Goal: Complete application form

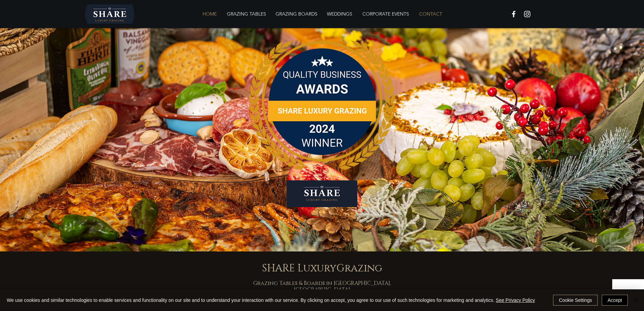
click at [441, 13] on p "CONTACT" at bounding box center [431, 14] width 30 height 14
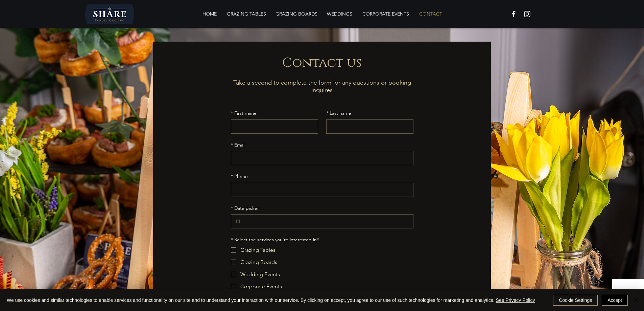
drag, startPoint x: 257, startPoint y: 110, endPoint x: 260, endPoint y: 115, distance: 4.9
click at [258, 113] on div "* First name" at bounding box center [274, 114] width 87 height 9
click at [271, 128] on input "* First name" at bounding box center [272, 127] width 82 height 14
type input "josh"
type input "d"
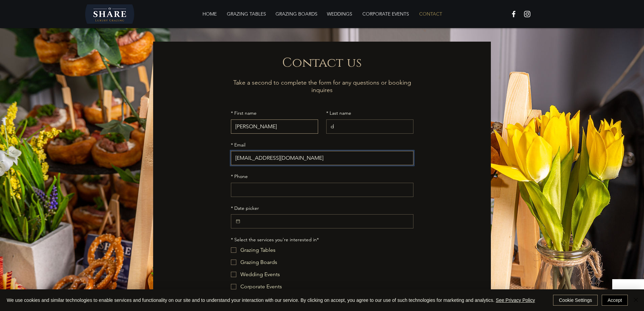
type input "cruderdavedude@hotmail.co.uk"
type input "test"
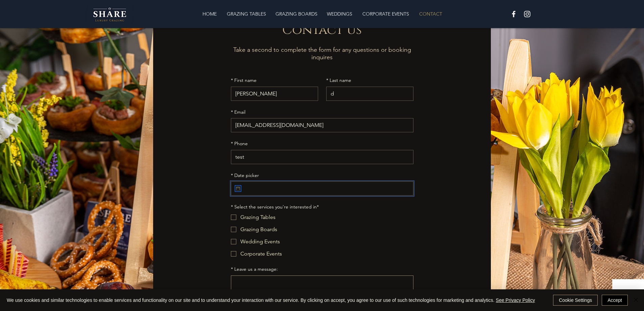
scroll to position [34, 0]
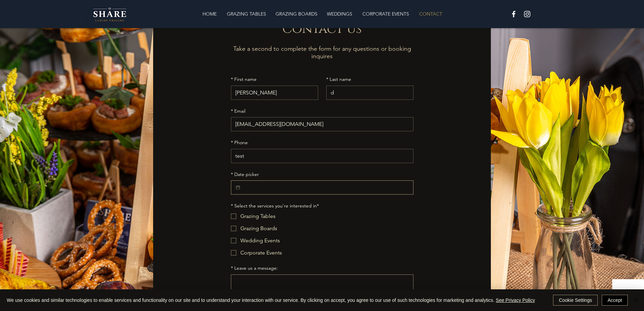
click at [234, 192] on div "Main Form" at bounding box center [322, 187] width 182 height 14
click at [240, 189] on icon "Date picker" at bounding box center [237, 186] width 5 height 5
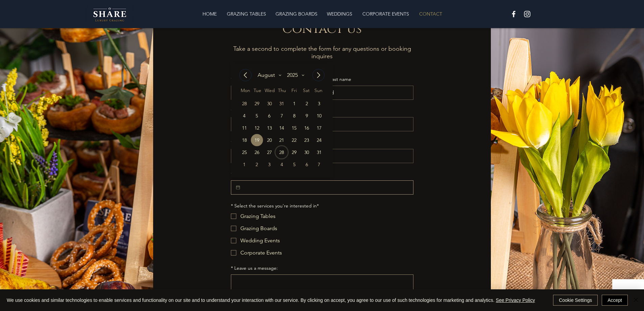
click at [281, 150] on div "28" at bounding box center [281, 152] width 12 height 12
type input "28/08/2025"
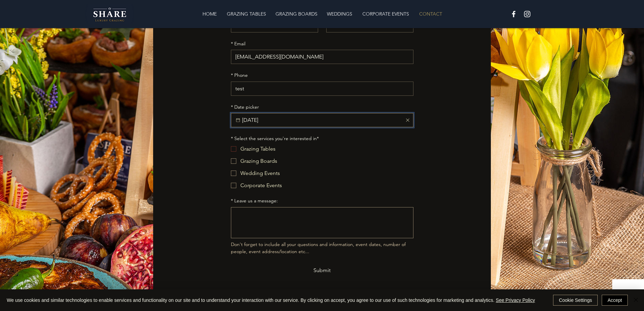
scroll to position [108, 0]
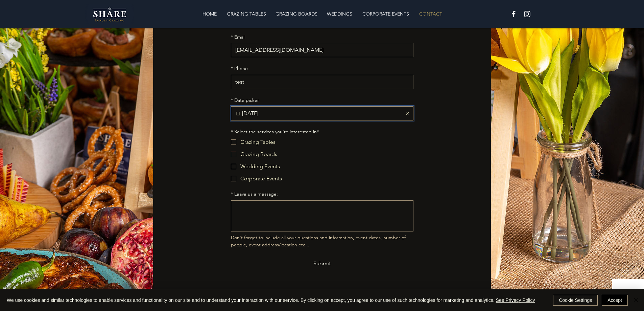
click at [253, 143] on div "Grazing Tables" at bounding box center [257, 142] width 35 height 8
click at [231, 142] on input "Grazing Tables" at bounding box center [230, 142] width 0 height 0
checkbox input "true"
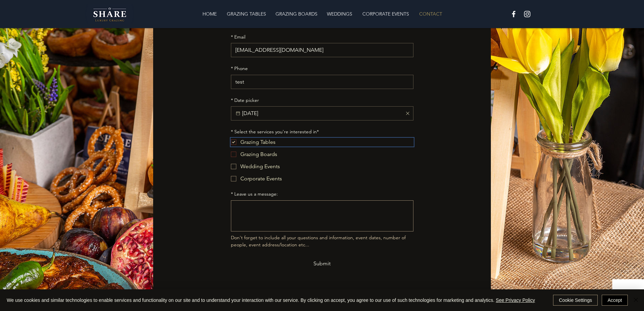
click at [252, 155] on div "Grazing Boards" at bounding box center [258, 154] width 37 height 8
click at [231, 154] on input "Grazing Boards" at bounding box center [230, 154] width 0 height 0
checkbox input "true"
click at [275, 212] on textarea "* Leave us a message:" at bounding box center [322, 215] width 182 height 25
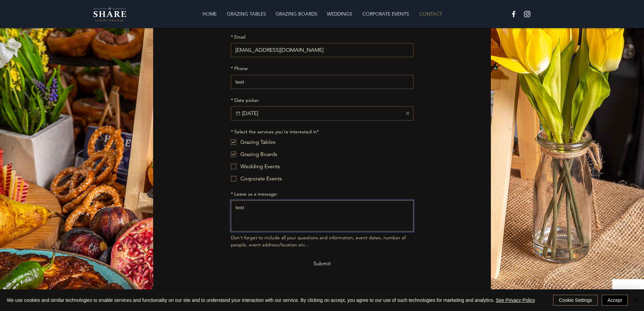
type textarea "test"
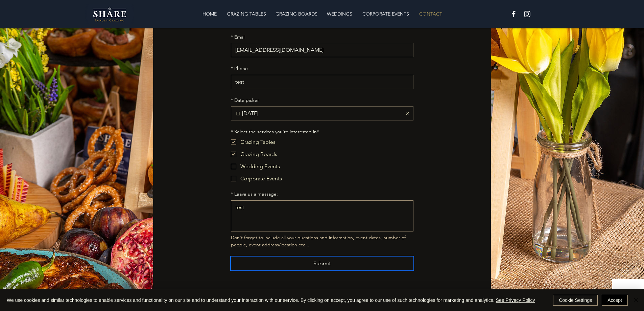
click at [309, 265] on button "Submit" at bounding box center [322, 263] width 182 height 14
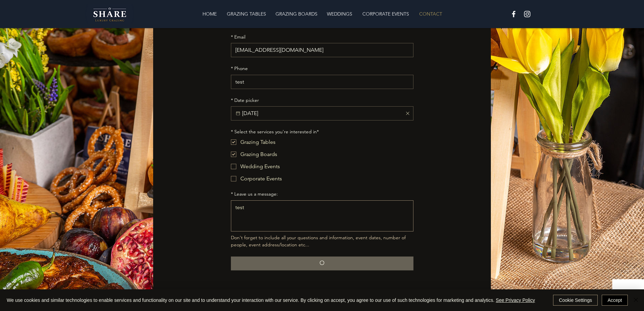
checkbox input "false"
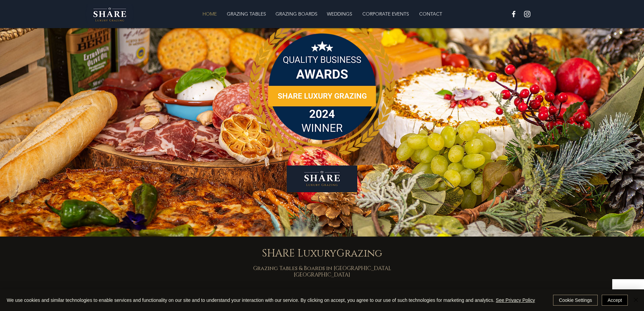
scroll to position [34, 0]
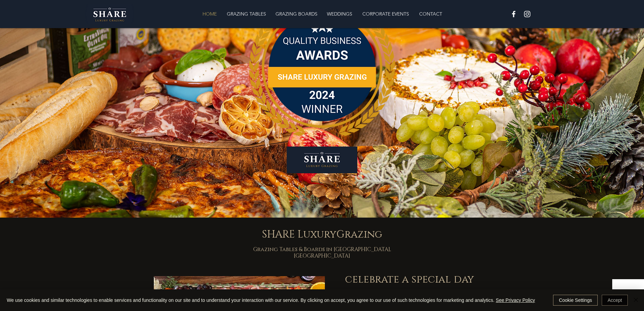
click at [606, 303] on button "Accept" at bounding box center [614, 299] width 26 height 11
